Goal: Find specific page/section: Find specific page/section

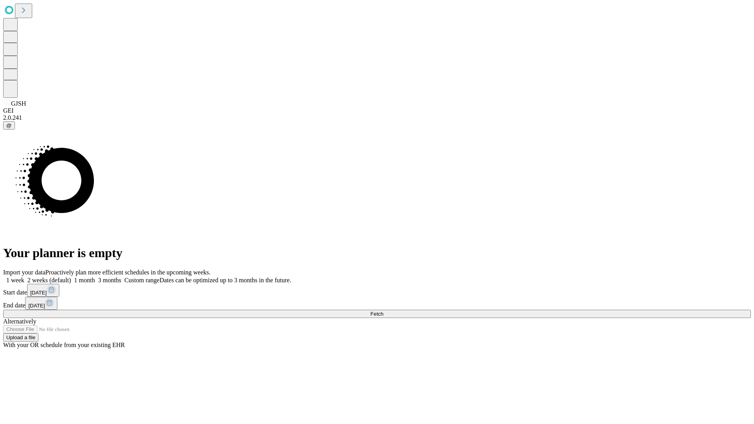
click at [384, 311] on span "Fetch" at bounding box center [377, 314] width 13 height 6
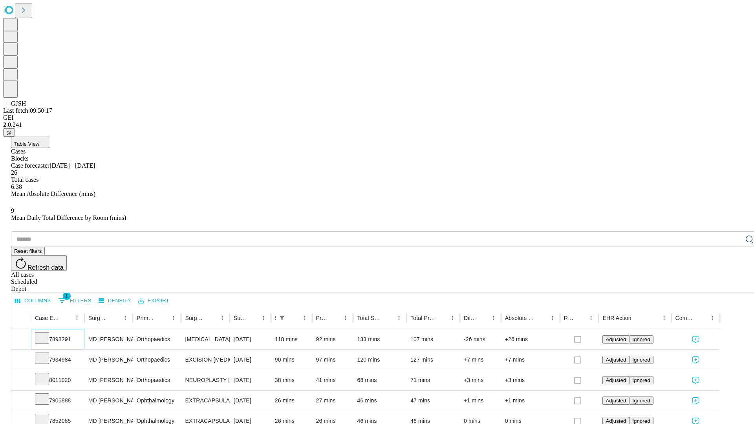
click at [46, 334] on icon at bounding box center [42, 338] width 8 height 8
